Goal: Navigation & Orientation: Find specific page/section

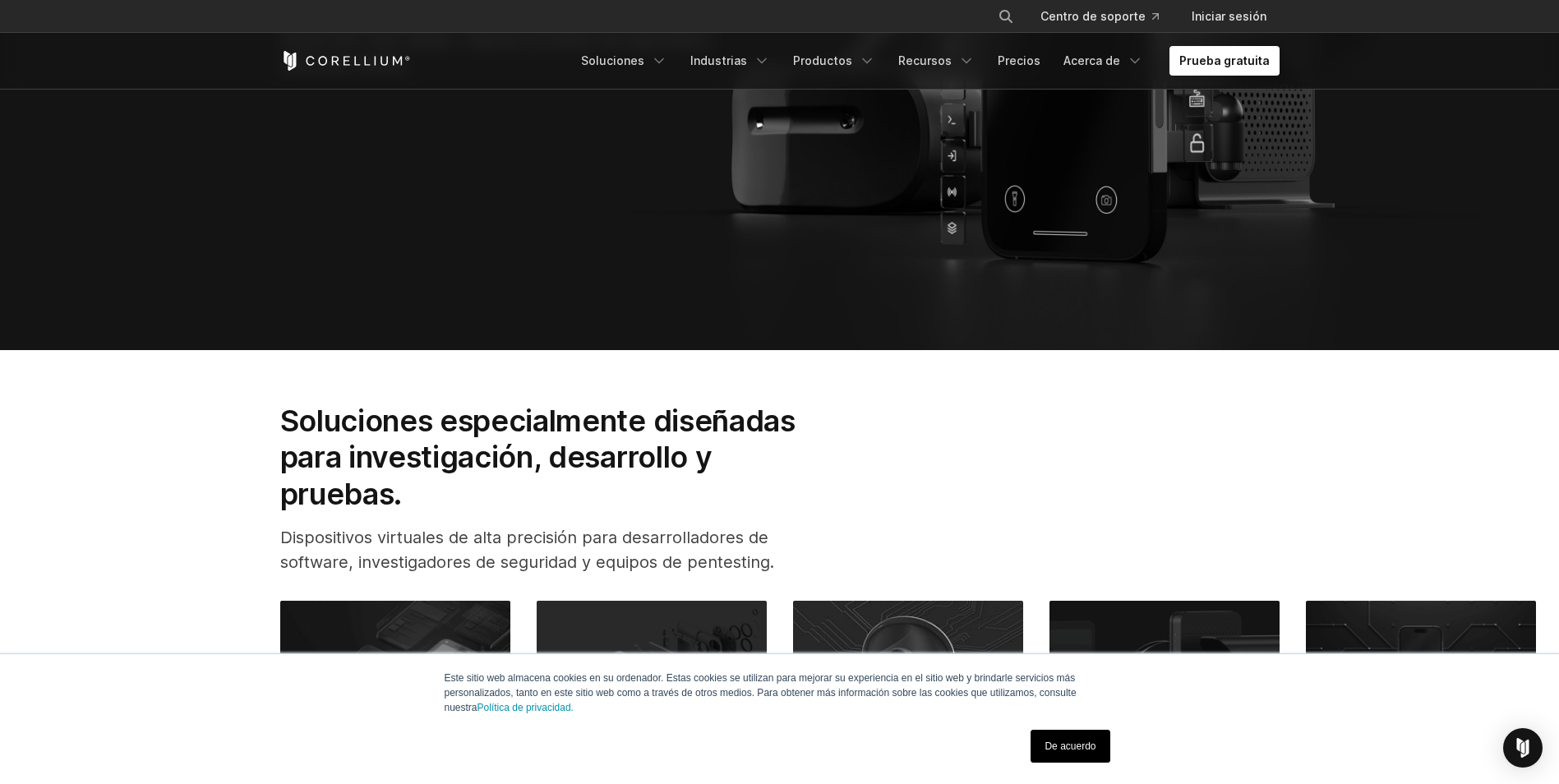
scroll to position [493, 0]
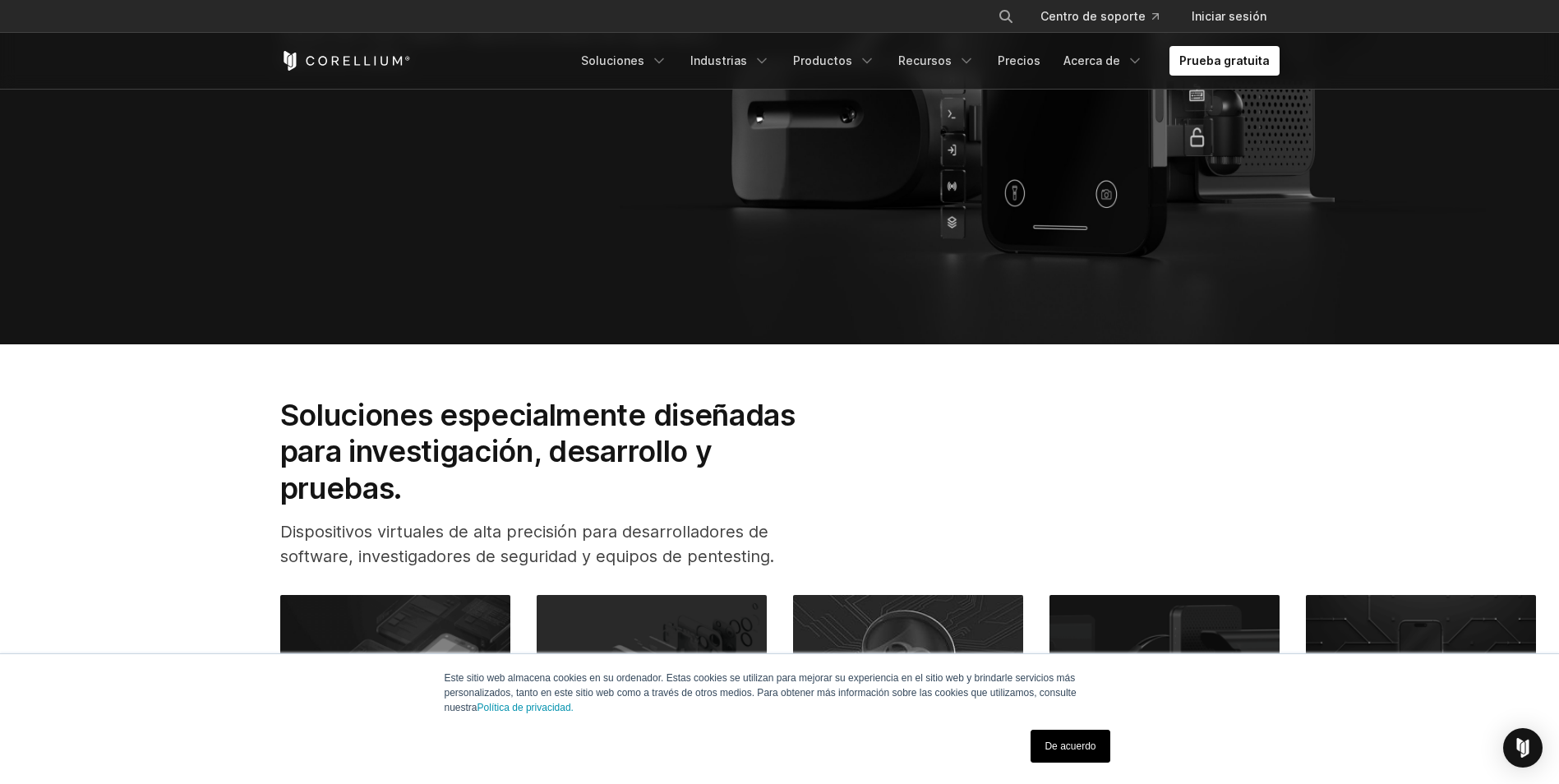
click at [1075, 754] on link "De acuerdo" at bounding box center [1070, 746] width 79 height 32
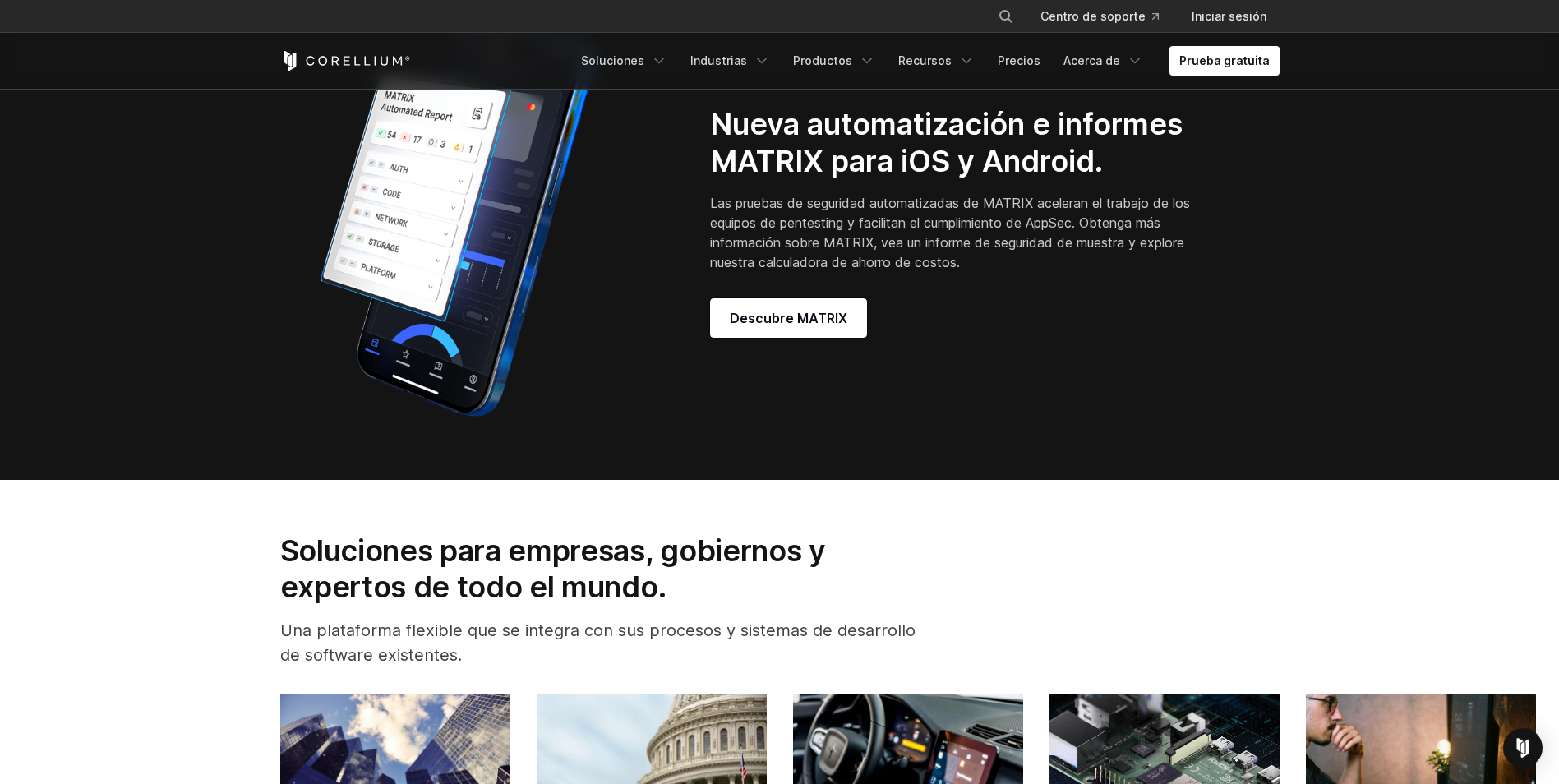
scroll to position [1693, 0]
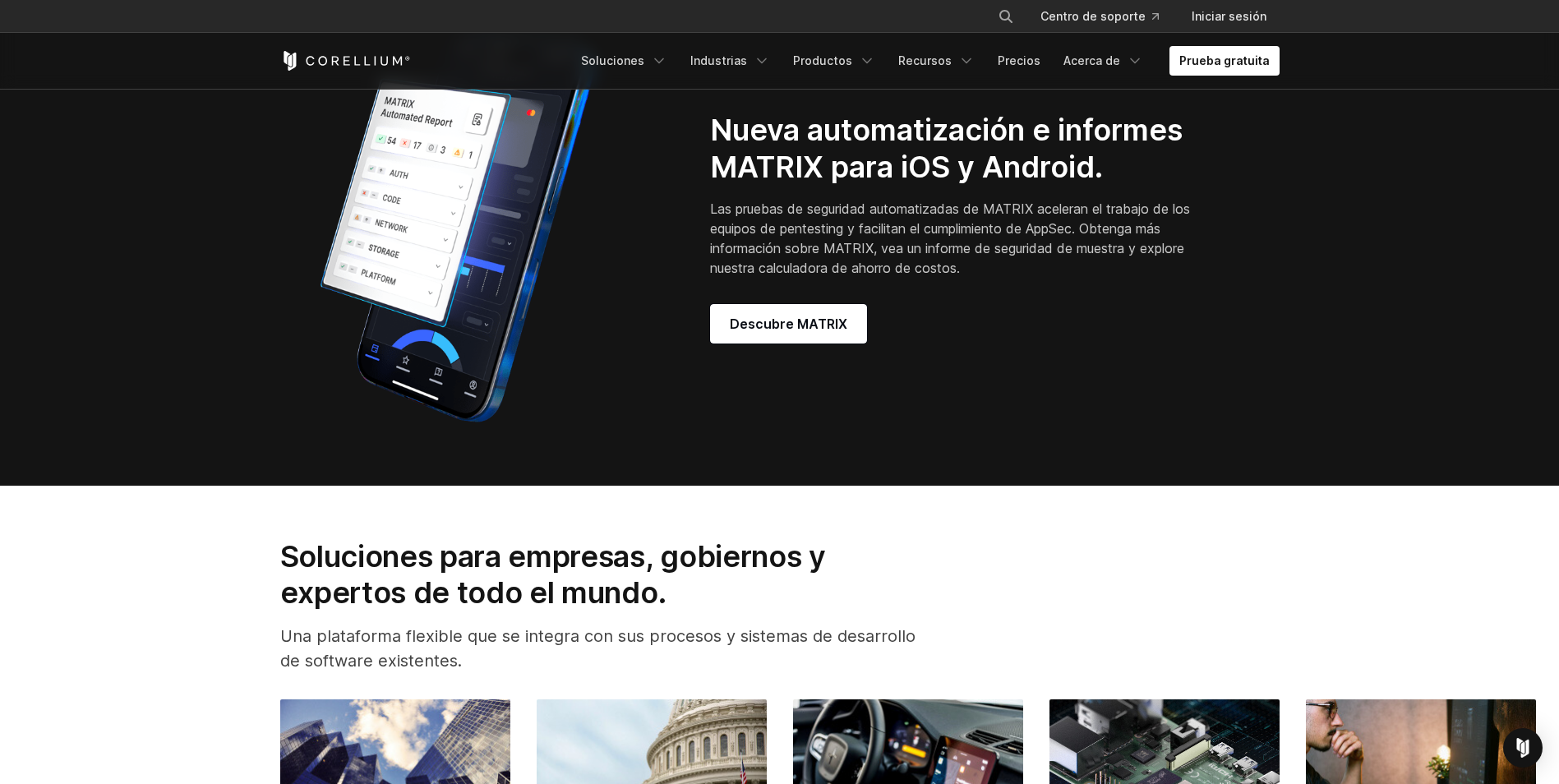
click at [821, 358] on div "Nueva automatización e informes MATRIX para iOS y Android. Las pruebas de segur…" at bounding box center [780, 227] width 1032 height 411
click at [821, 326] on span "Descubre MATRIX" at bounding box center [788, 324] width 117 height 20
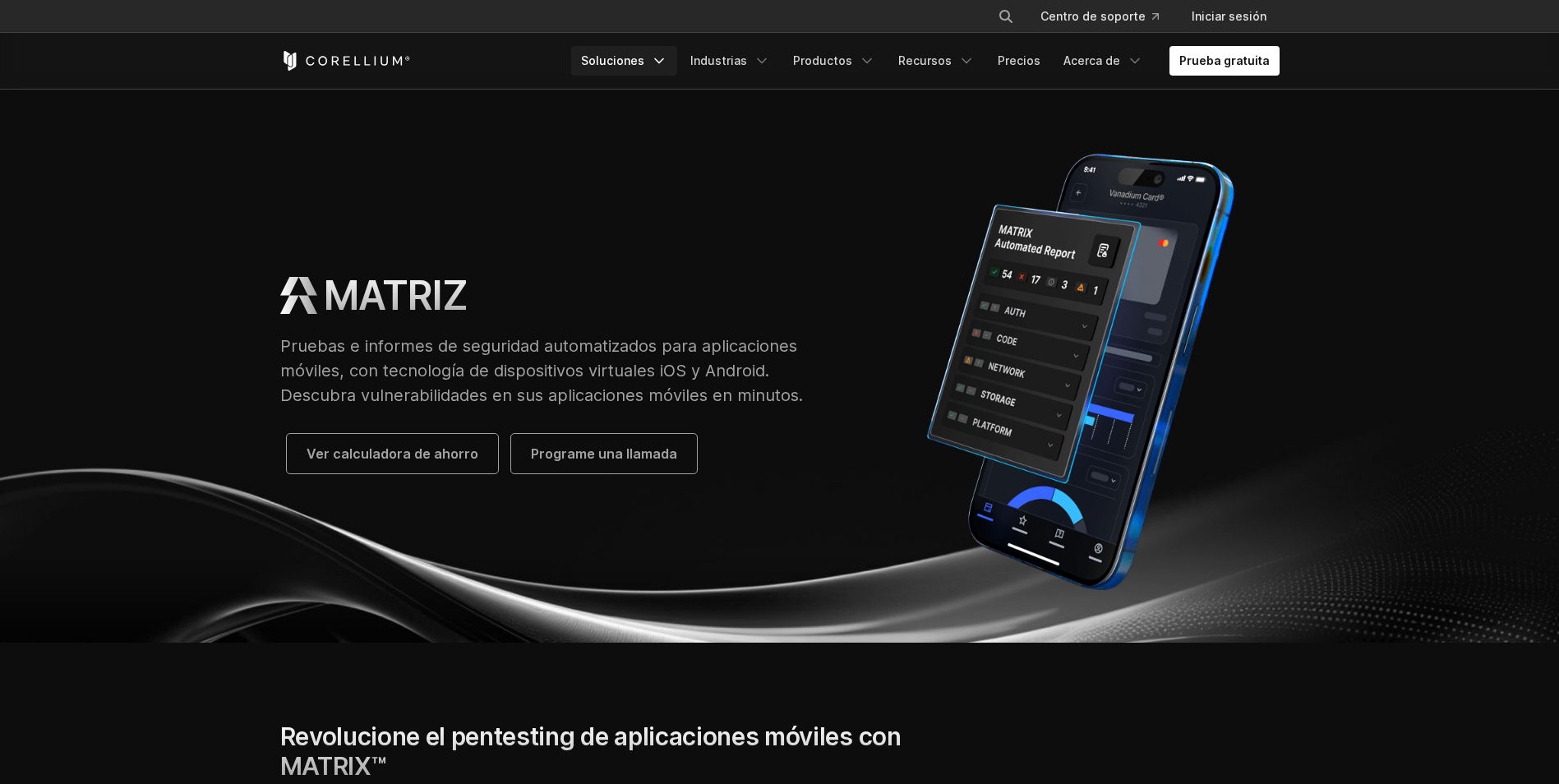
click at [661, 66] on link "Soluciones" at bounding box center [624, 60] width 106 height 30
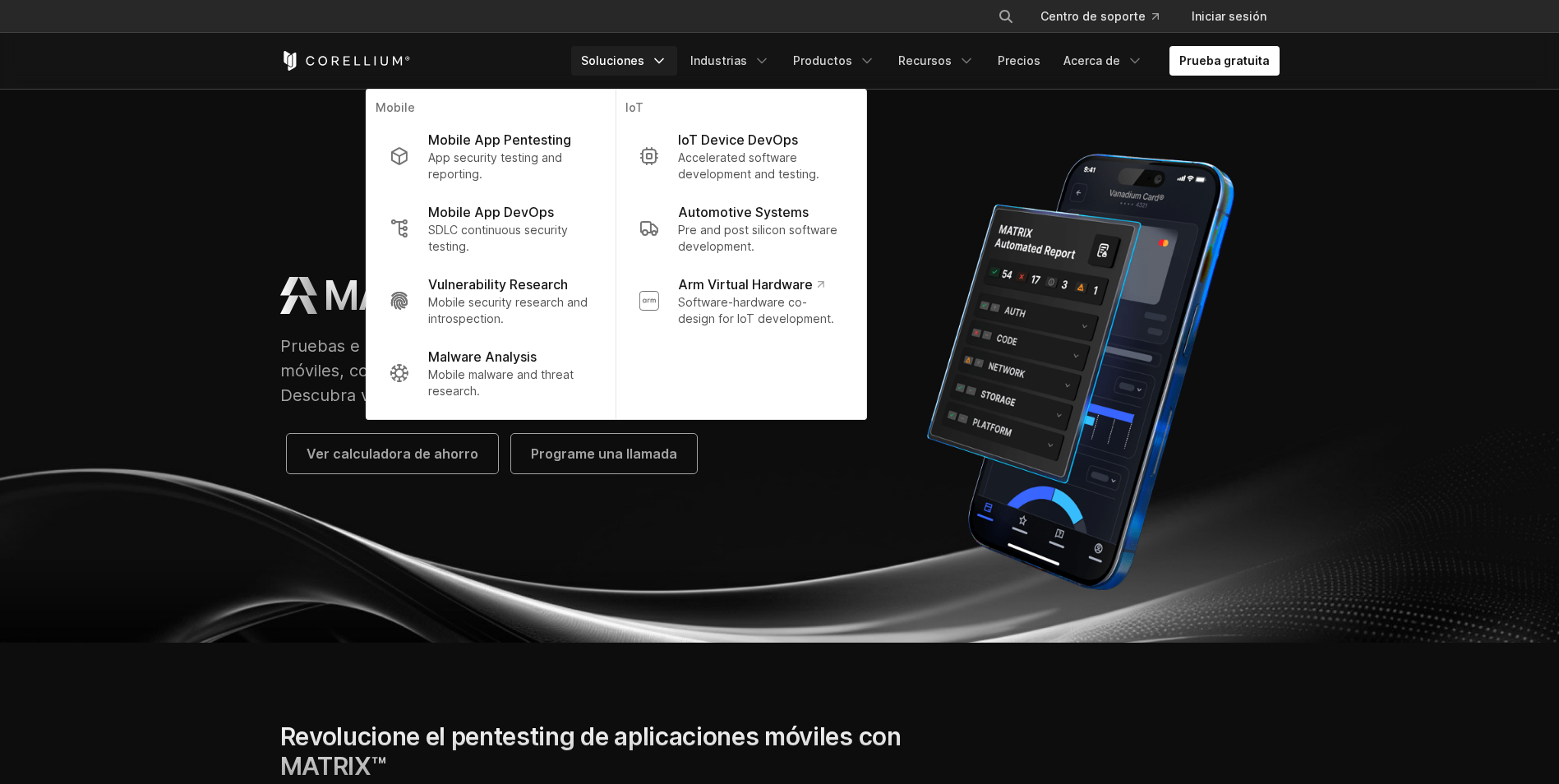
click at [661, 66] on link "Soluciones" at bounding box center [624, 60] width 106 height 30
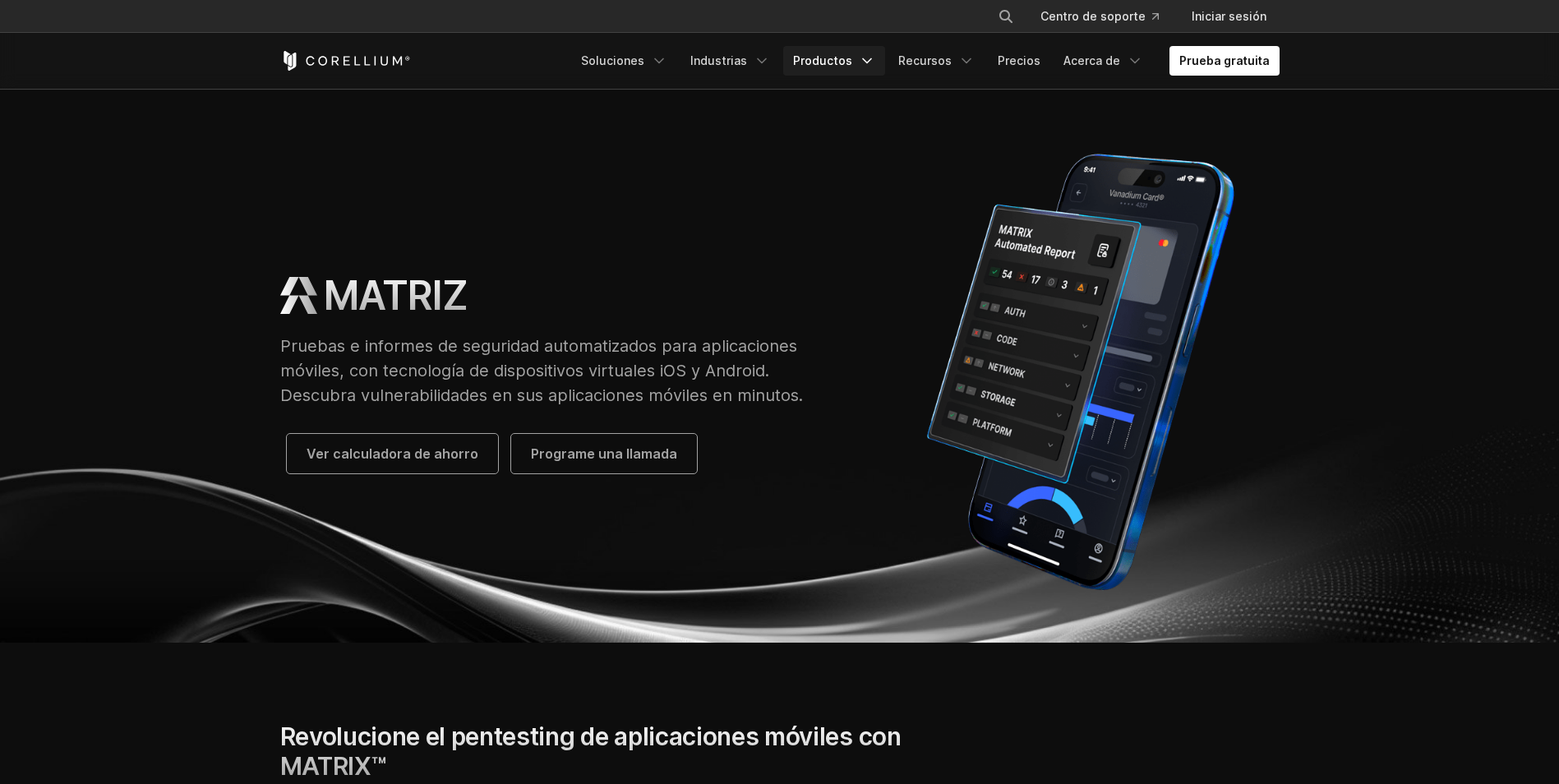
click at [875, 72] on link "Productos" at bounding box center [834, 60] width 102 height 30
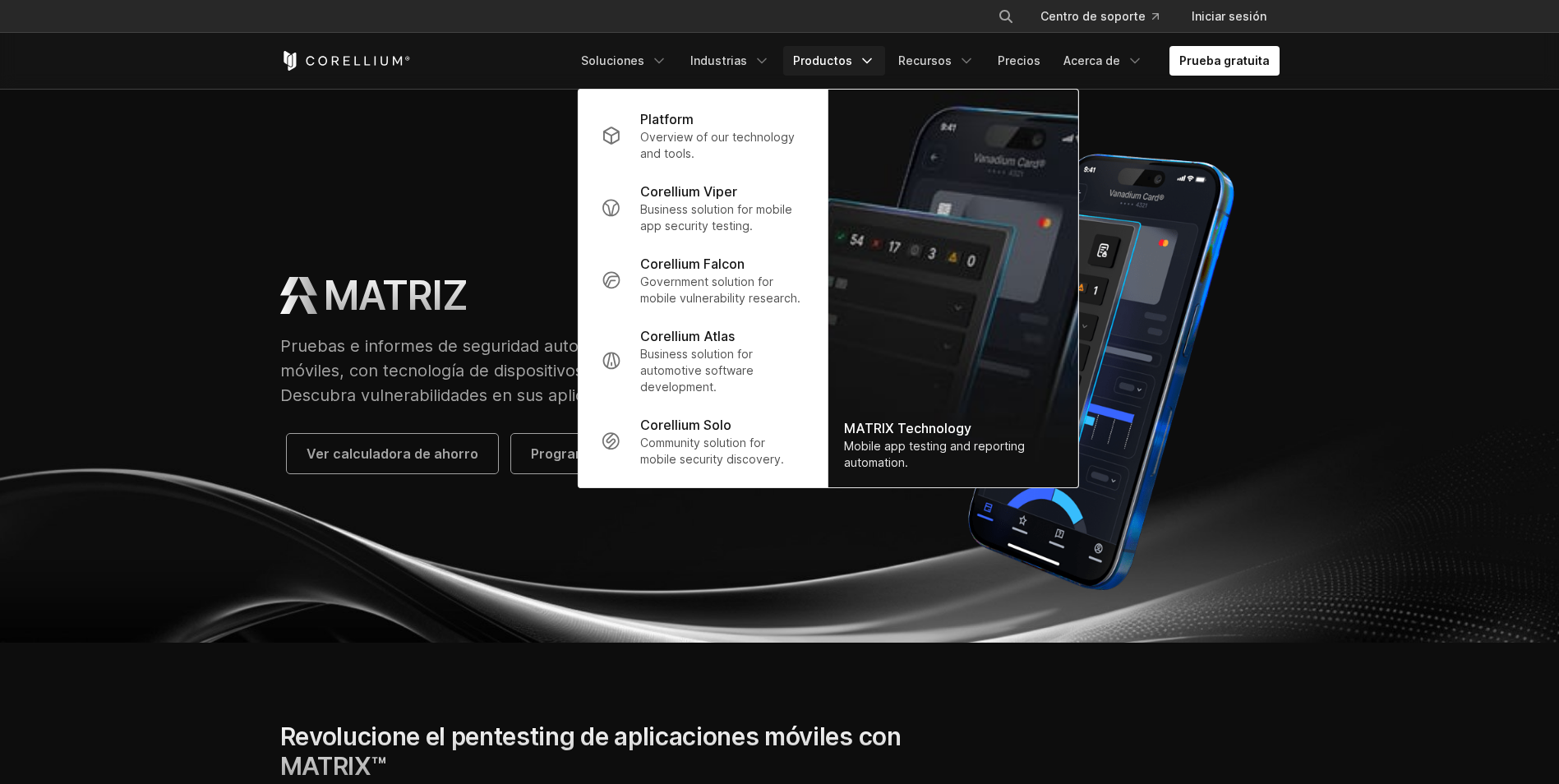
click at [851, 73] on link "Productos" at bounding box center [834, 60] width 102 height 30
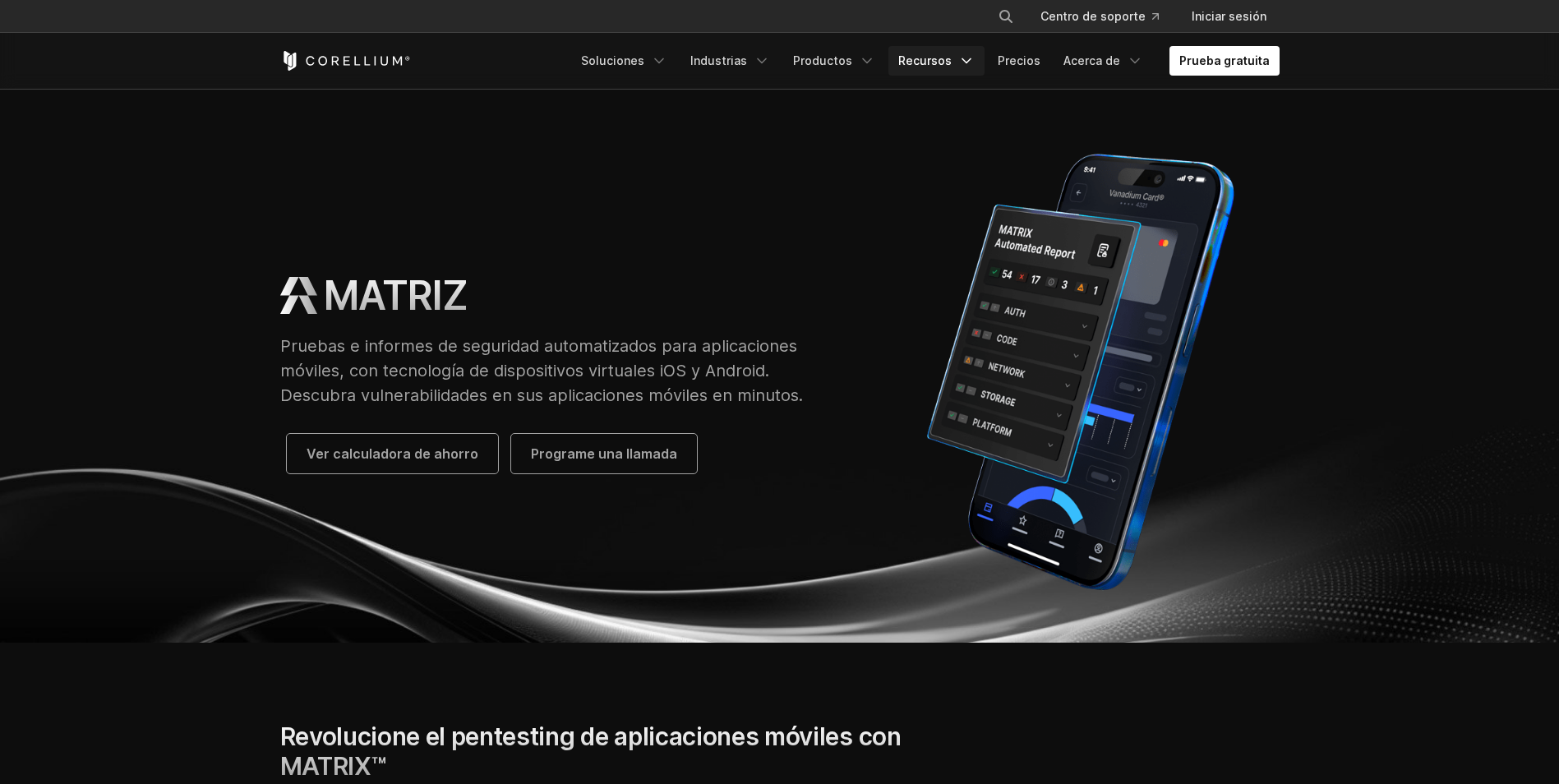
click at [924, 63] on font "Recursos" at bounding box center [925, 60] width 53 height 16
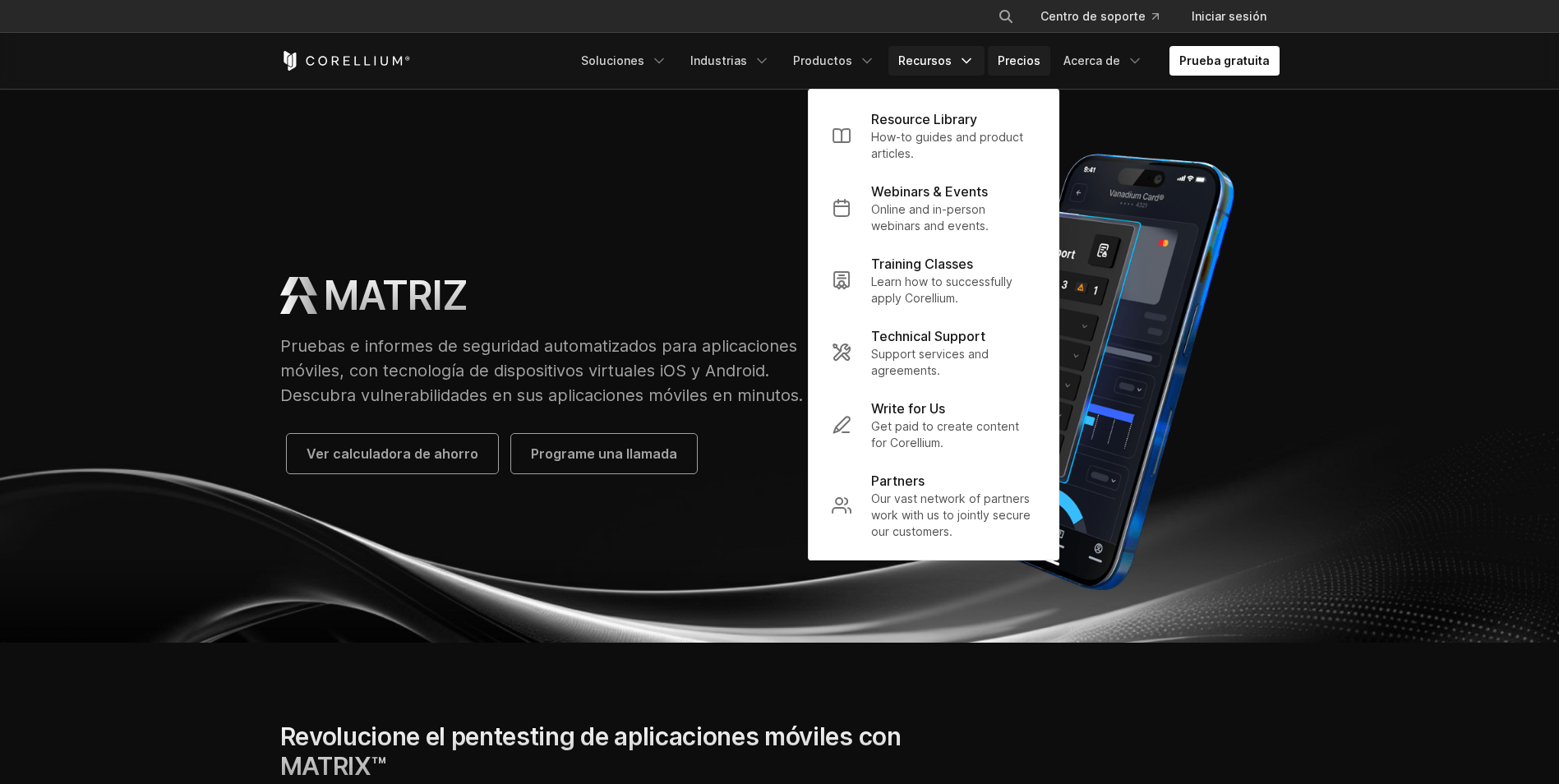
click at [1015, 62] on link "Precios" at bounding box center [1018, 60] width 62 height 30
